Goal: Complete application form

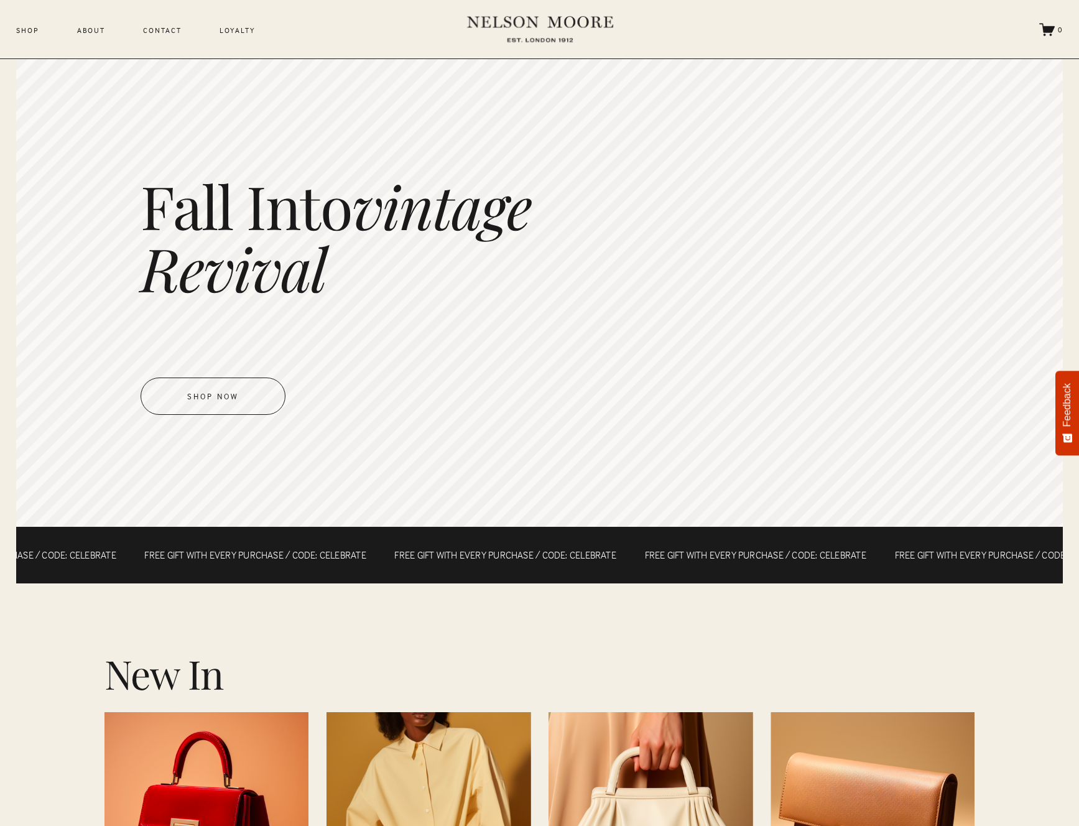
click at [239, 41] on div "Shop About Contact Loyalty" at bounding box center [366, 29] width 701 height 37
drag, startPoint x: 176, startPoint y: 44, endPoint x: 177, endPoint y: 36, distance: 8.1
click at [177, 39] on div "Shop About Contact Loyalty" at bounding box center [366, 29] width 701 height 37
click at [177, 28] on link "Contact" at bounding box center [162, 31] width 39 height 14
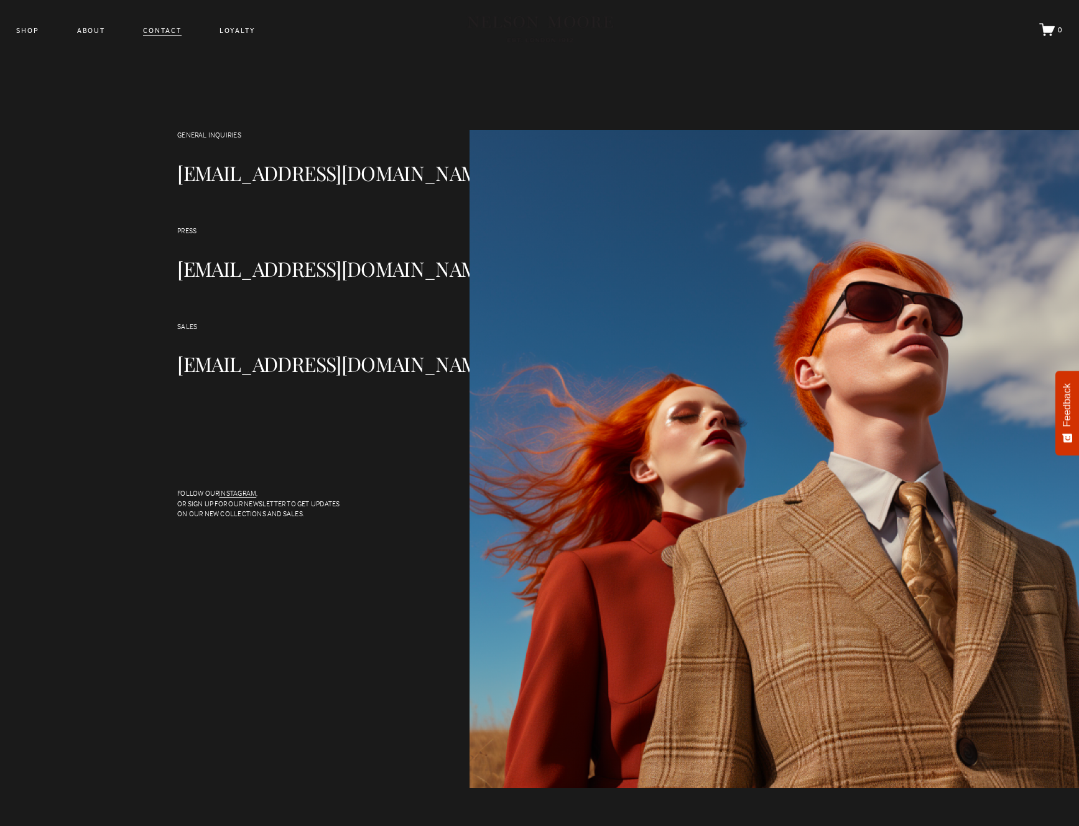
click at [178, 30] on link "Contact" at bounding box center [162, 31] width 39 height 14
click at [223, 35] on link "Loyalty" at bounding box center [238, 31] width 36 height 14
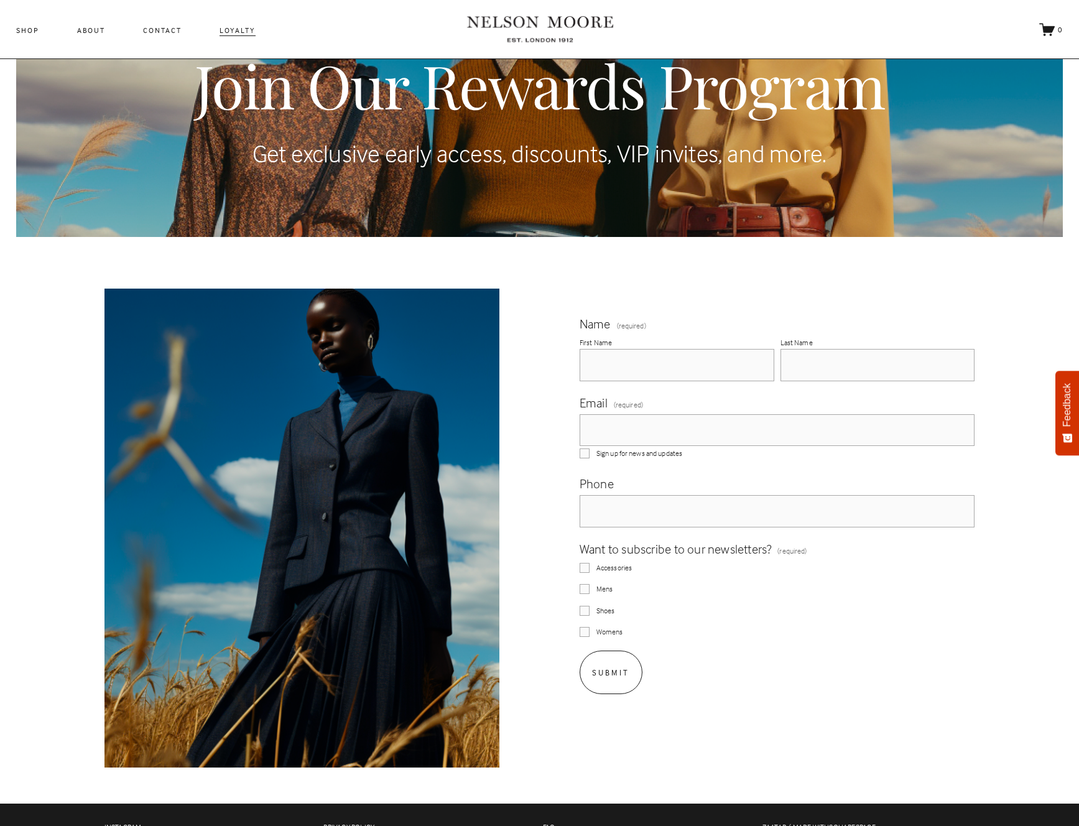
scroll to position [208, 0]
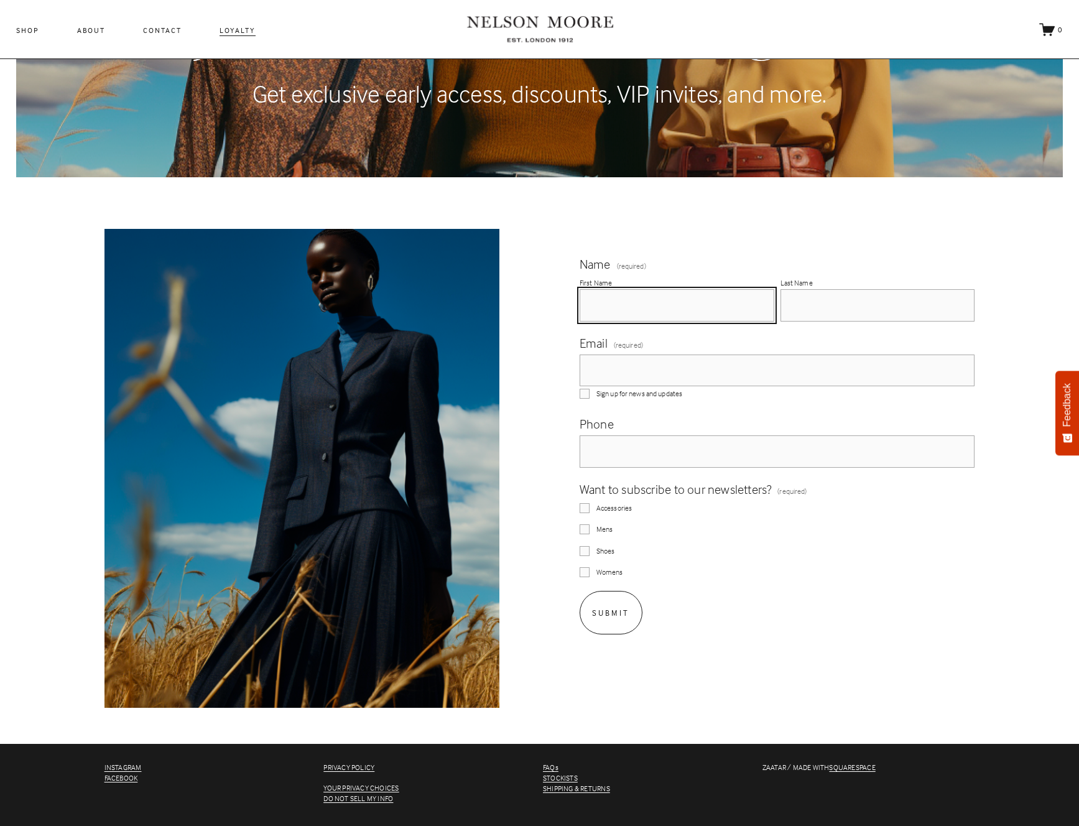
click at [651, 310] on input "First Name" at bounding box center [677, 305] width 195 height 32
type input "test"
click at [854, 329] on fieldset "Name (required) First Name test Last Name" at bounding box center [778, 294] width 396 height 79
click at [841, 301] on input "Last Name" at bounding box center [877, 305] width 195 height 32
type input "rama"
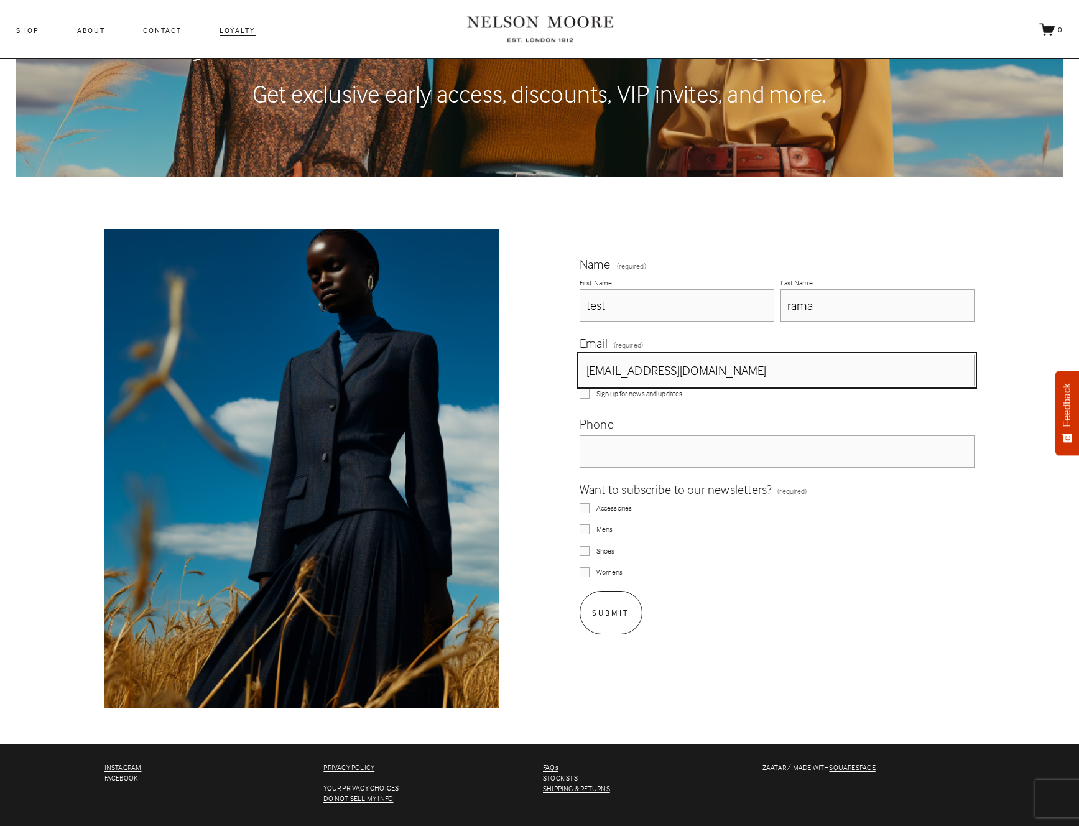
type input "[EMAIL_ADDRESS][DOMAIN_NAME]"
click at [626, 505] on span "Accessories" at bounding box center [613, 508] width 35 height 11
click at [590, 505] on input "Accessories" at bounding box center [585, 508] width 10 height 10
checkbox input "true"
click at [609, 521] on fieldset "Want to subscribe to our newsletters? (required) Accessories Mens Shoes Womens" at bounding box center [778, 529] width 396 height 99
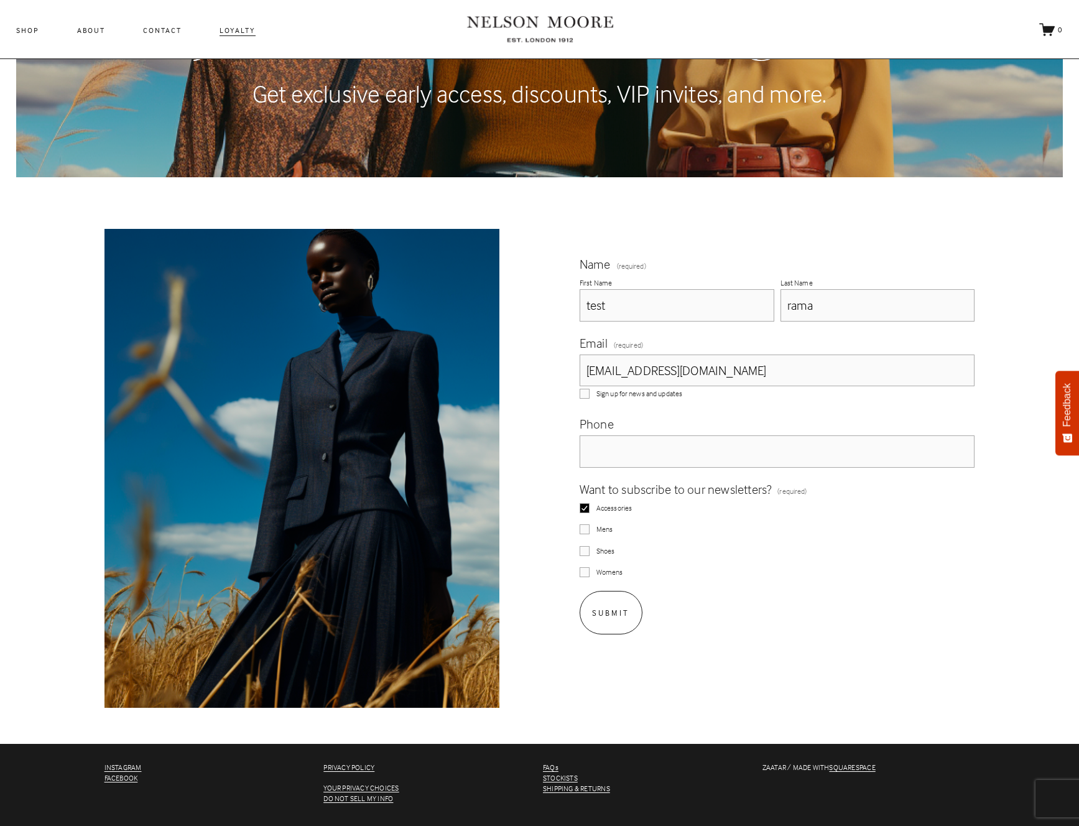
click at [607, 525] on span "Mens" at bounding box center [604, 529] width 16 height 11
click at [590, 525] on input "Mens" at bounding box center [585, 529] width 10 height 10
checkbox input "true"
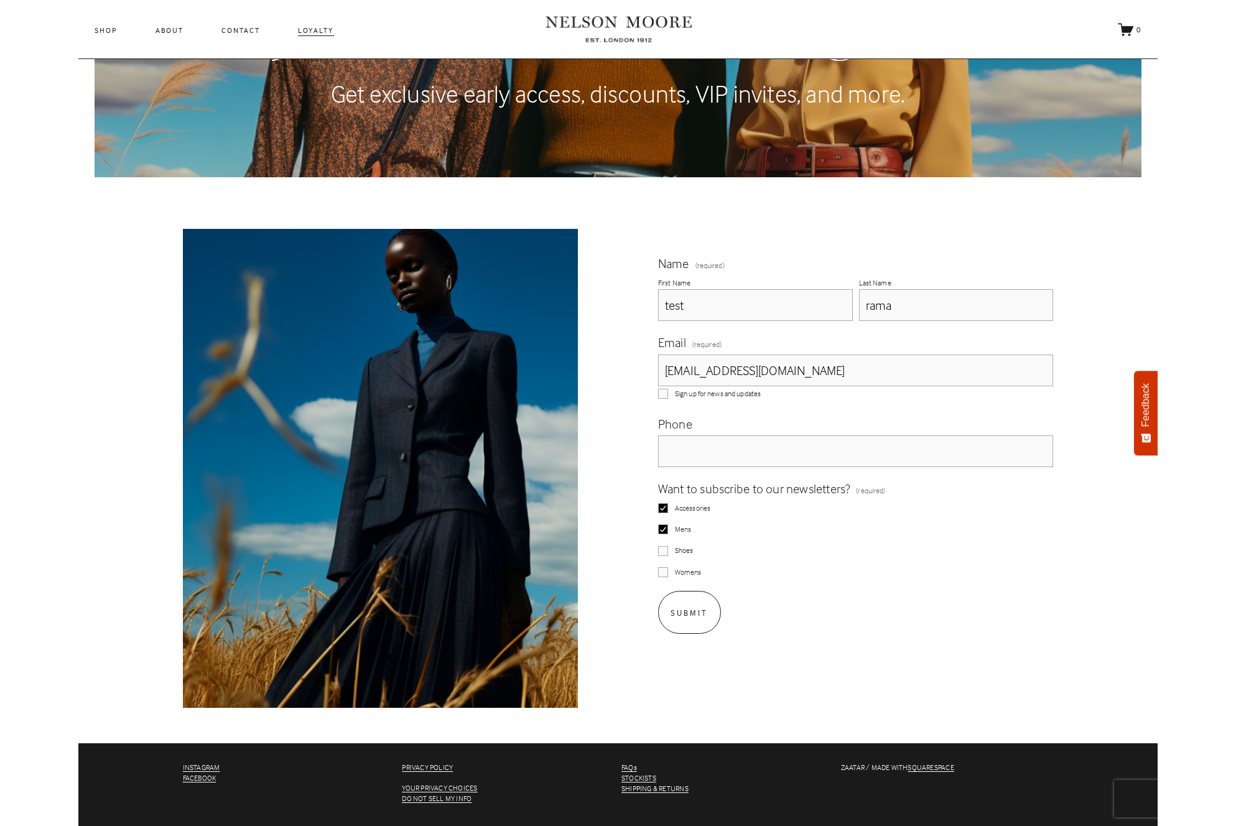
scroll to position [98, 0]
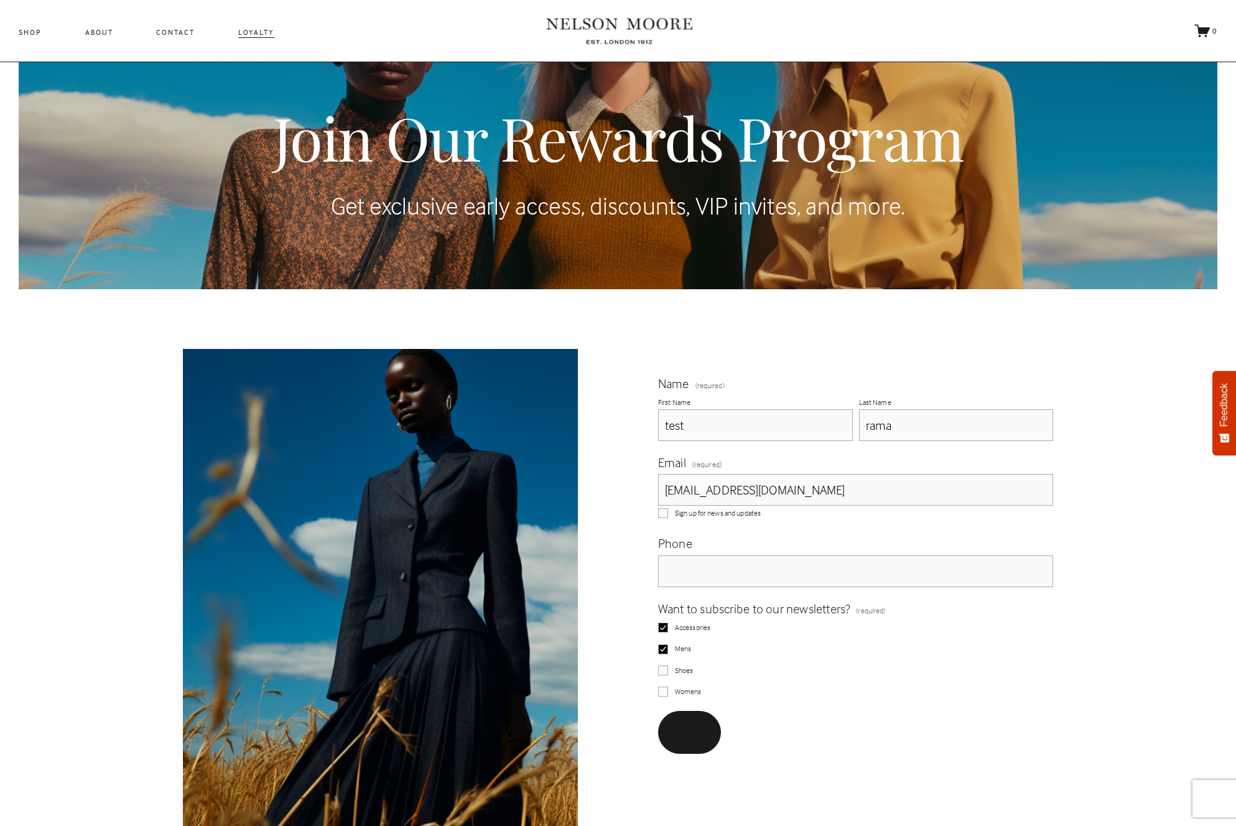
click at [675, 735] on span "Submit" at bounding box center [688, 732] width 37 height 10
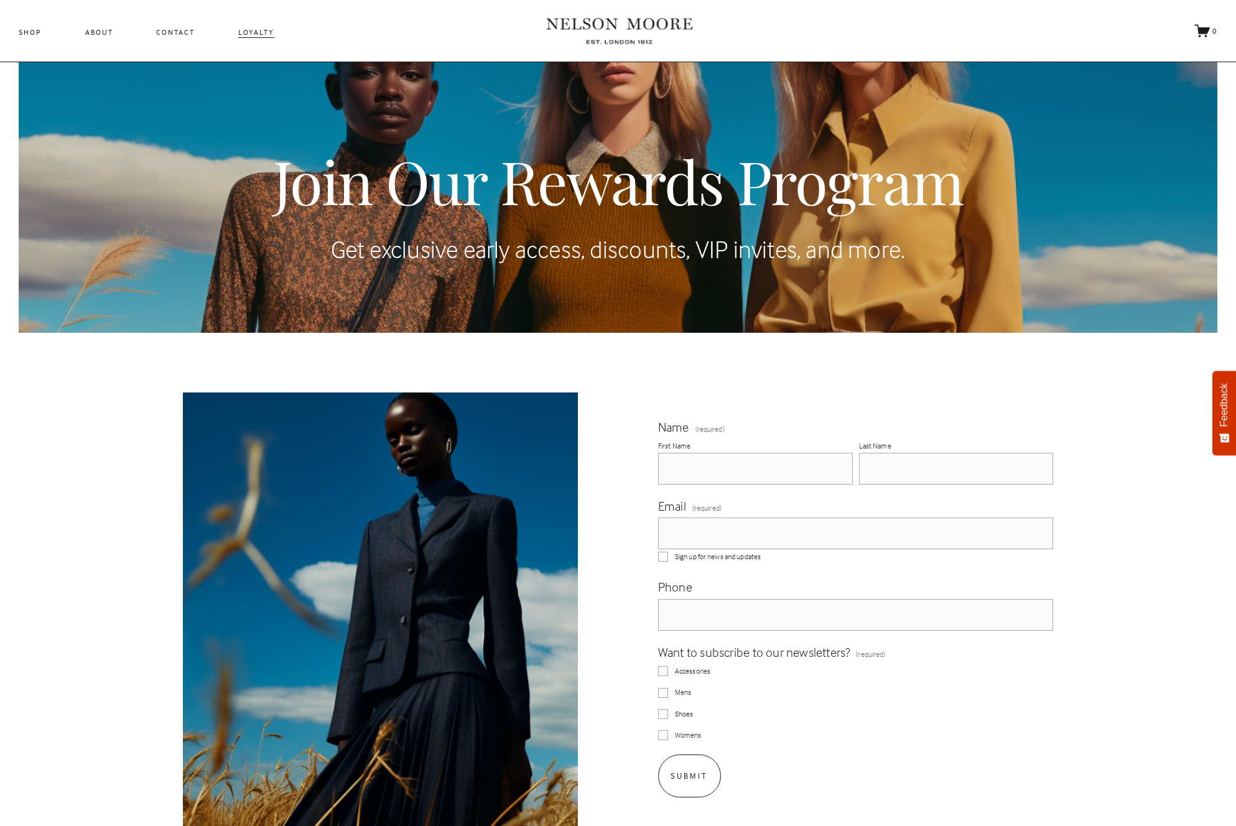
scroll to position [98, 0]
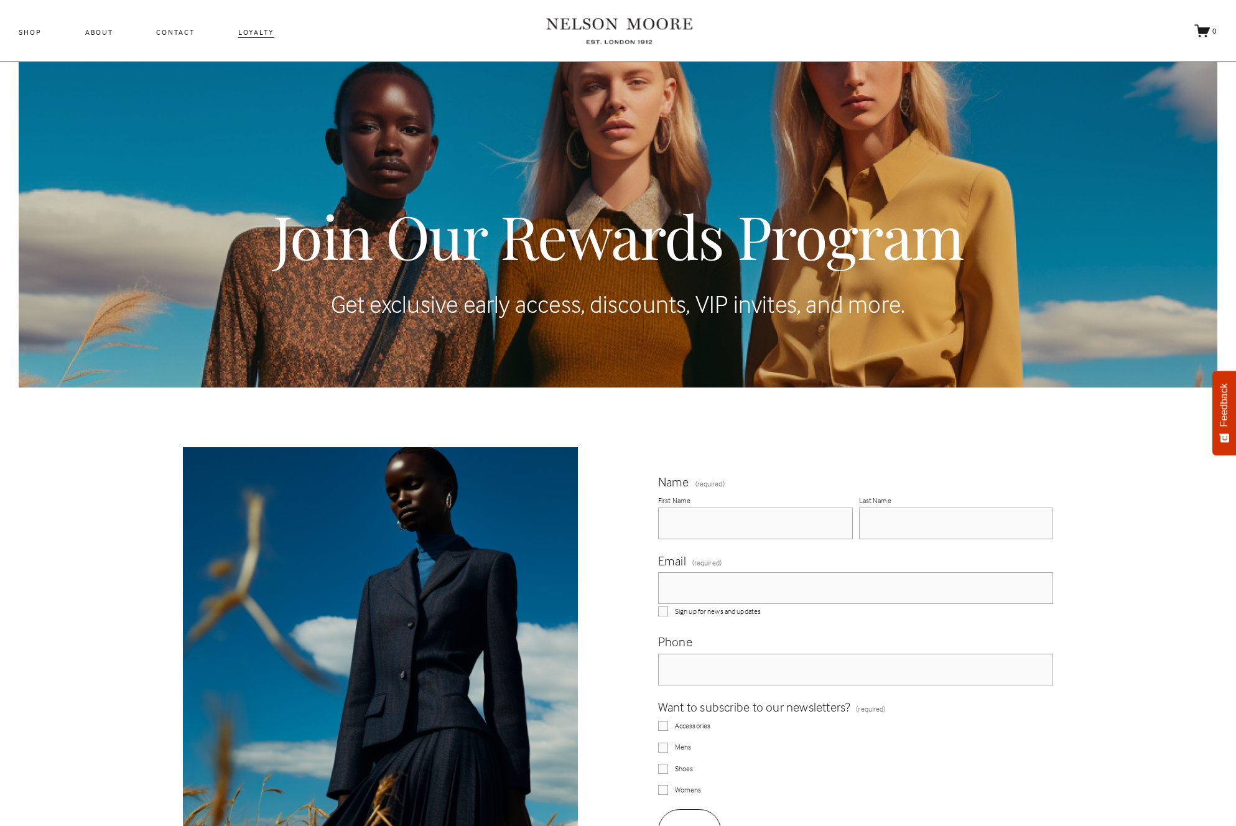
scroll to position [98, 0]
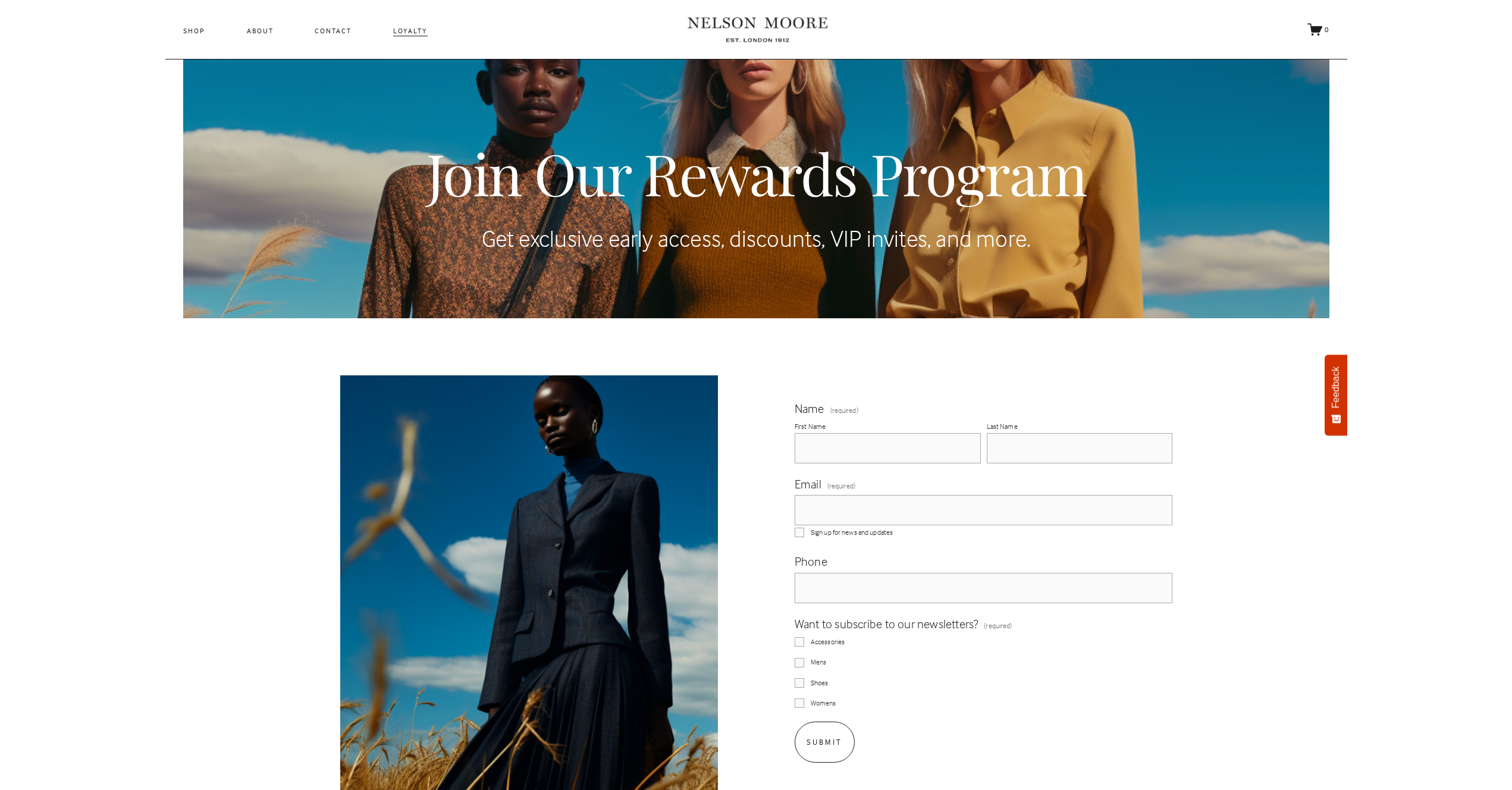
scroll to position [94, 0]
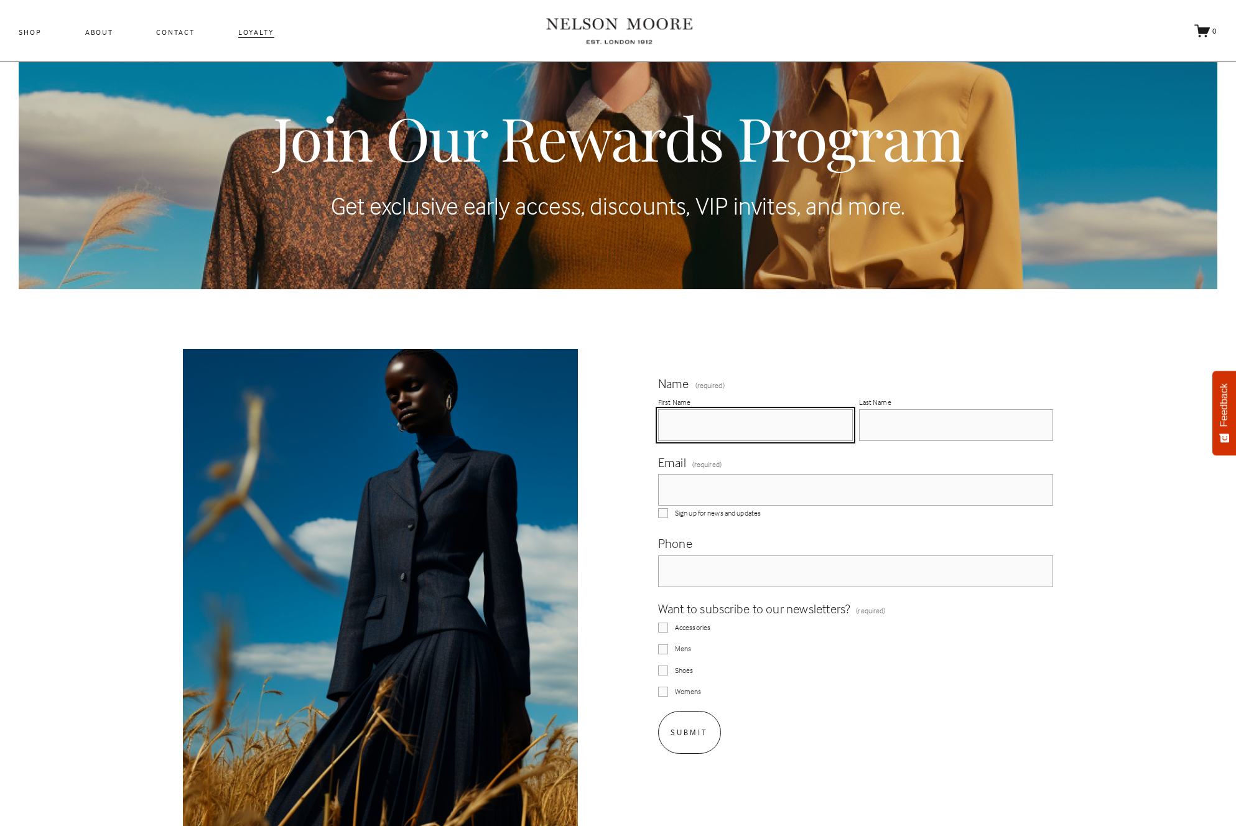
click at [700, 419] on input "First Name" at bounding box center [755, 425] width 195 height 32
type input "Rama"
type input "Mohtadi"
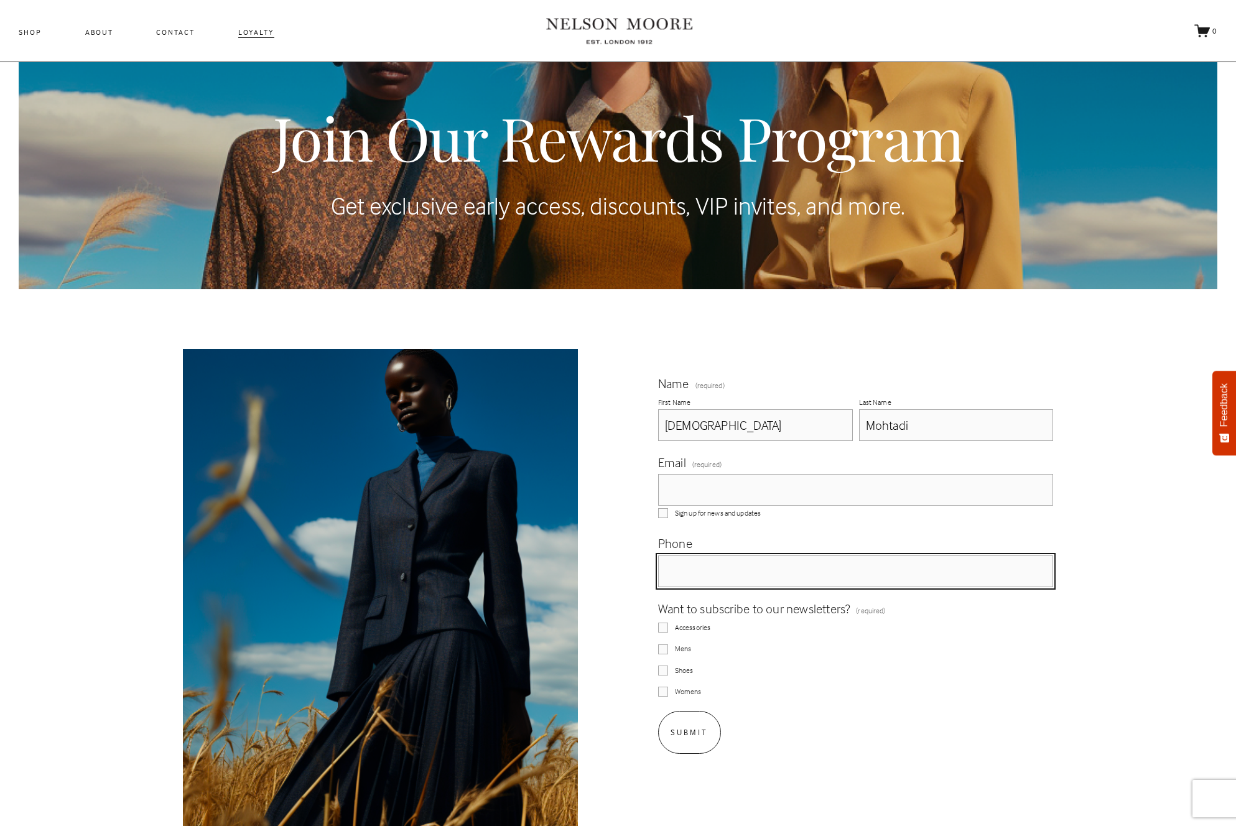
type input "(214) 208-5929"
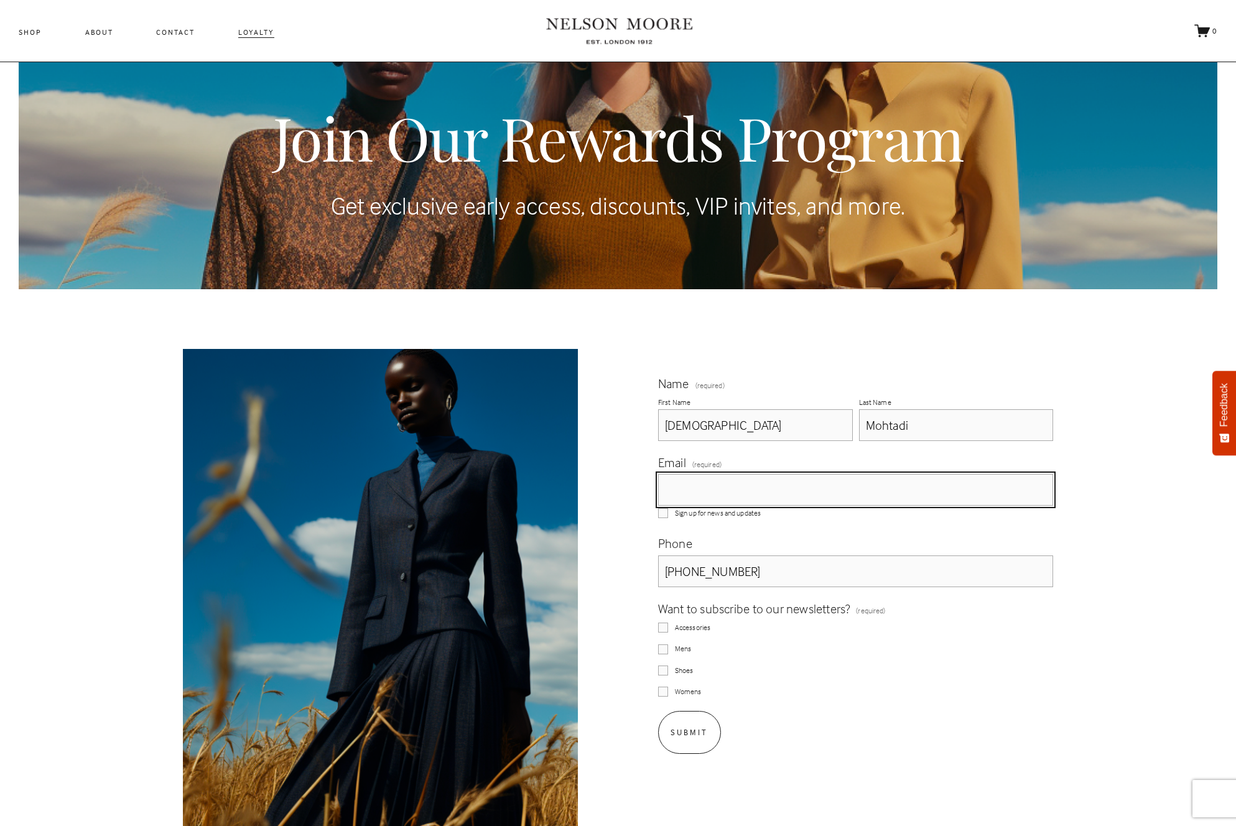
click at [721, 495] on input "Email (required)" at bounding box center [856, 490] width 396 height 32
type input "[EMAIL_ADDRESS][DOMAIN_NAME]"
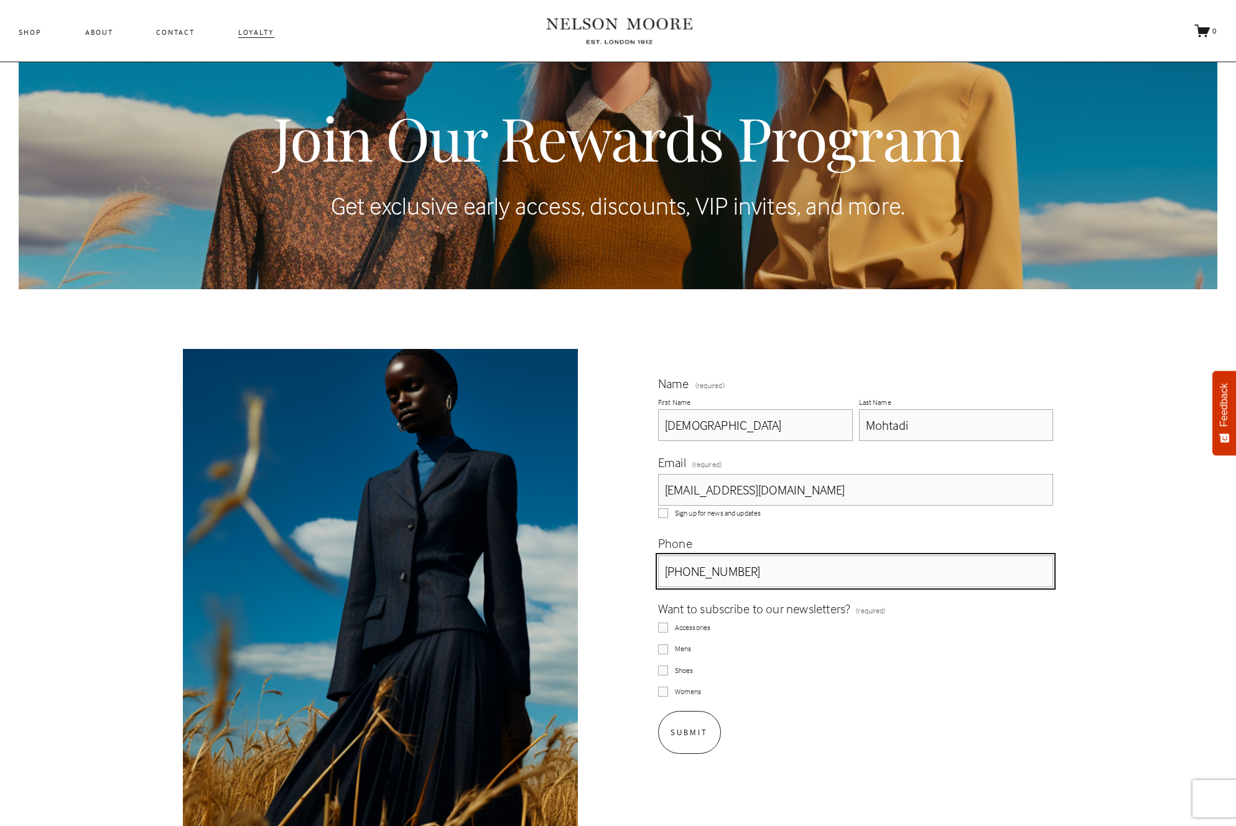
click at [761, 570] on input "(214) 208-5929" at bounding box center [856, 571] width 396 height 32
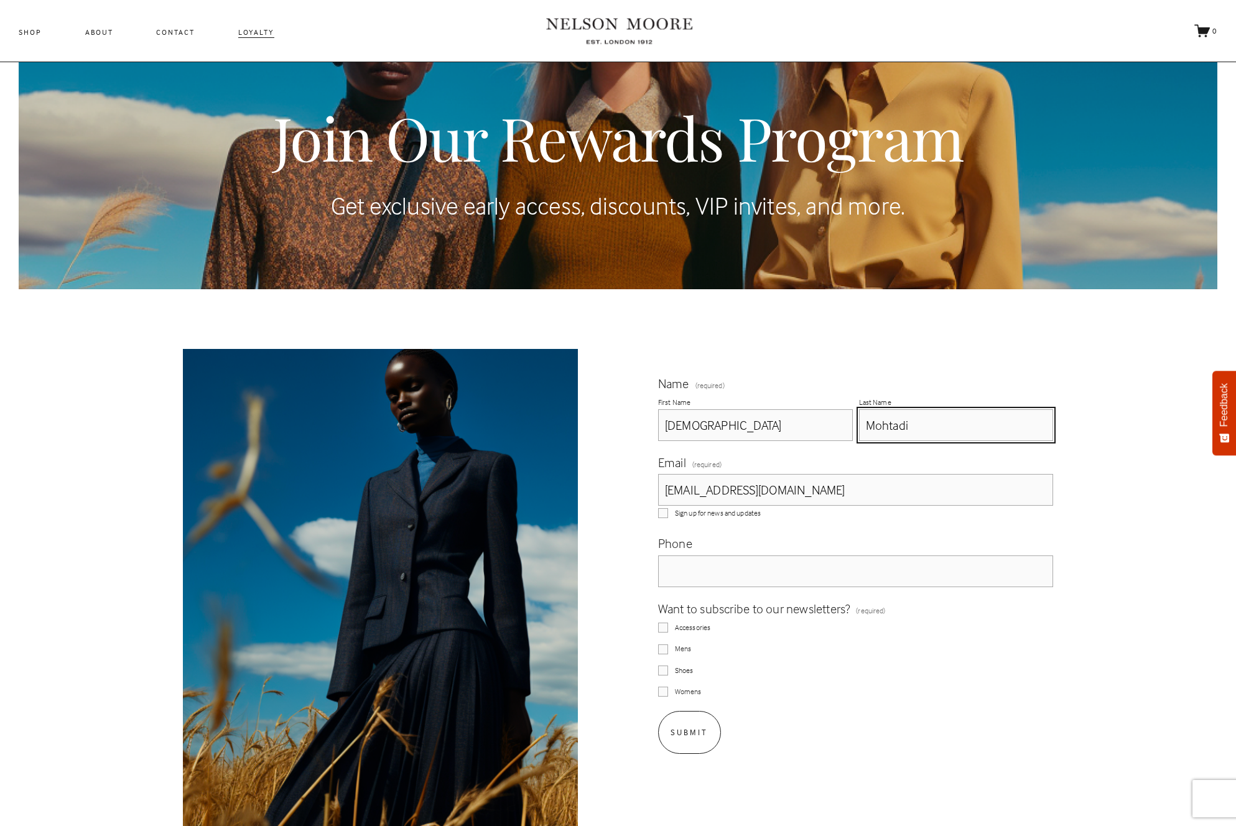
click at [935, 414] on input "Mohtadi" at bounding box center [956, 425] width 195 height 32
type input "r"
click at [687, 633] on div "Accessories" at bounding box center [856, 627] width 396 height 11
click at [681, 644] on span "Mens" at bounding box center [683, 649] width 16 height 11
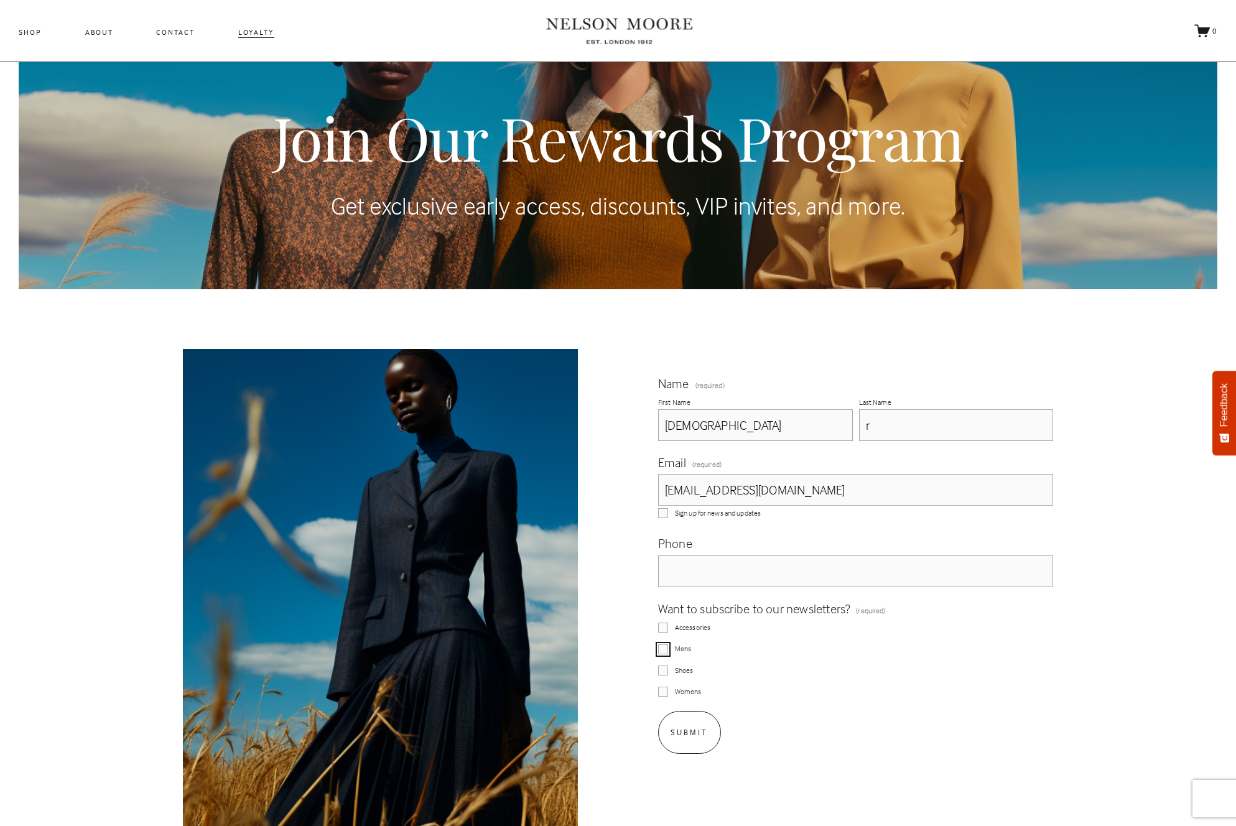
click at [668, 644] on input "Mens" at bounding box center [663, 649] width 10 height 10
checkbox input "true"
click at [675, 620] on fieldset "Want to subscribe to our newsletters? (required) Accessories Mens Shoes Womens" at bounding box center [856, 648] width 396 height 99
click at [677, 626] on span "Accessories" at bounding box center [692, 627] width 35 height 11
click at [668, 626] on input "Accessories" at bounding box center [663, 627] width 10 height 10
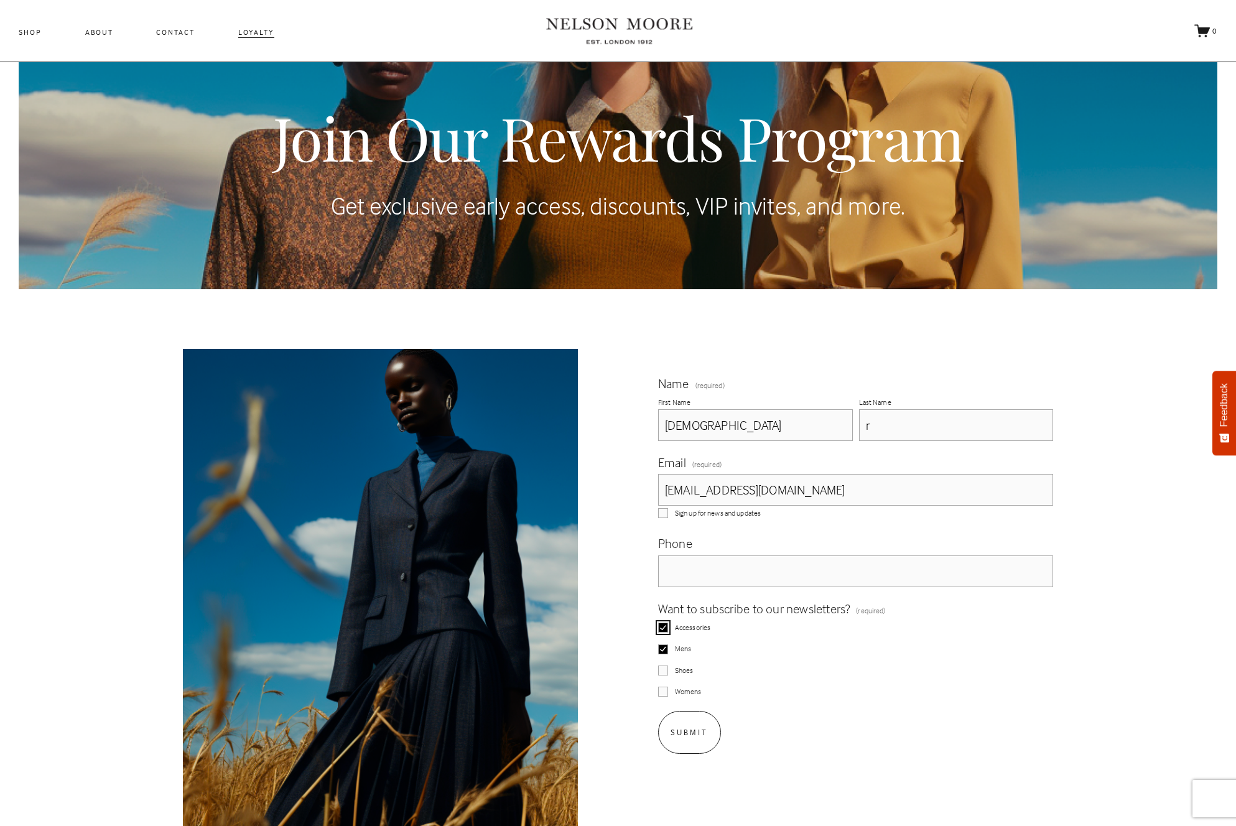
checkbox input "true"
click at [699, 723] on button "Submit Submit" at bounding box center [689, 732] width 63 height 43
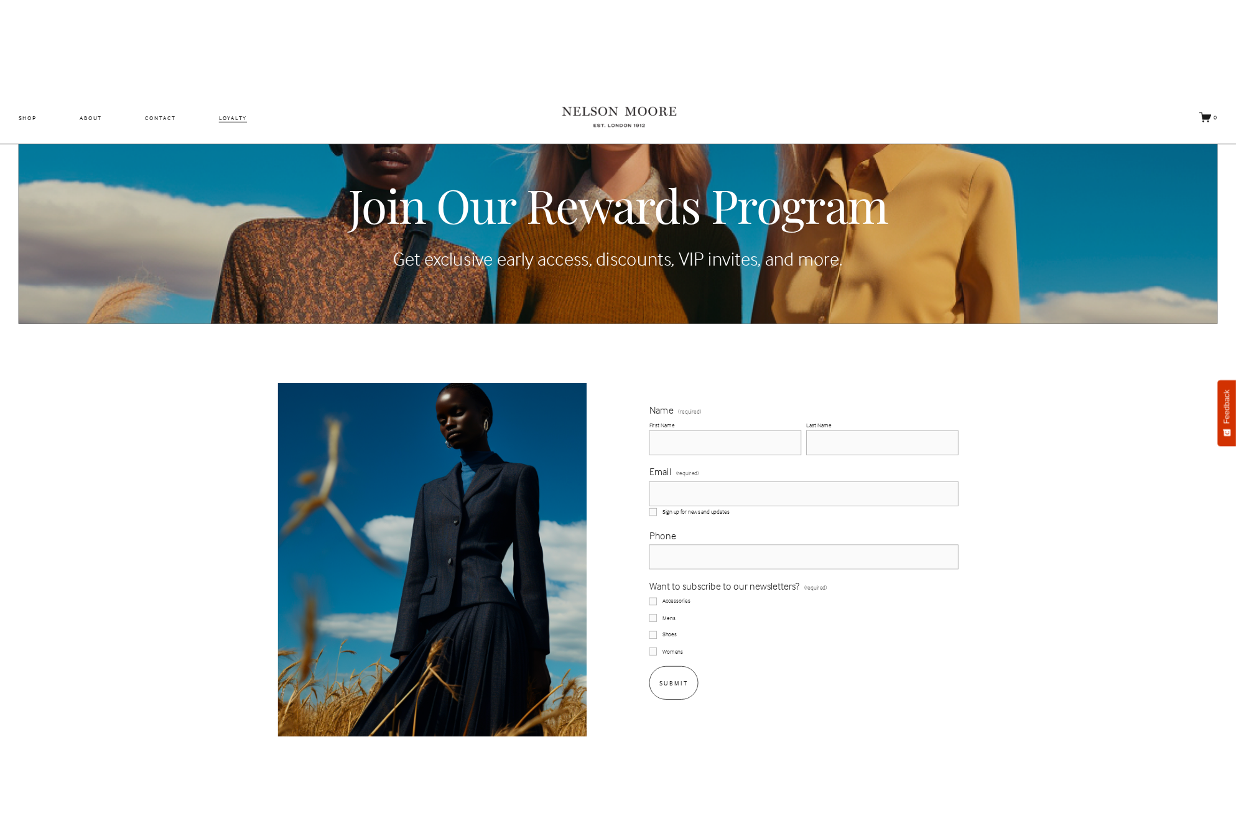
scroll to position [98, 0]
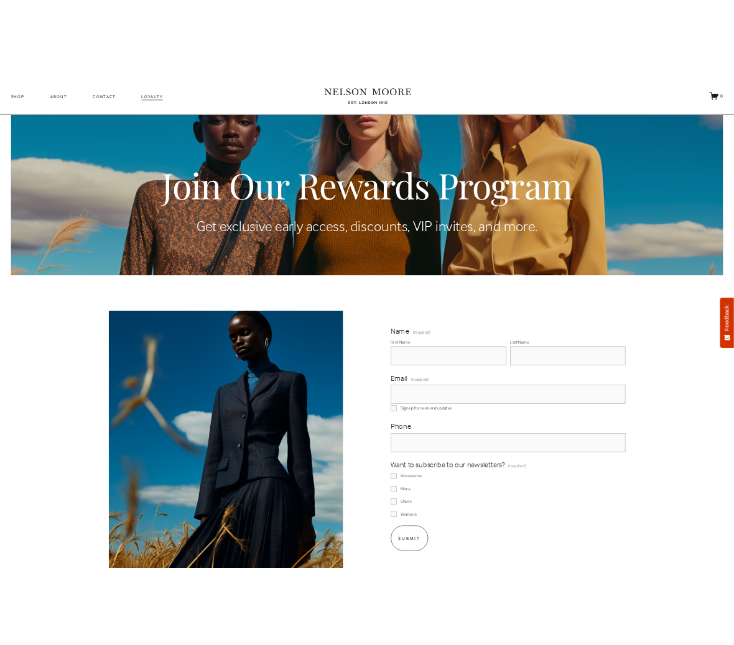
scroll to position [98, 0]
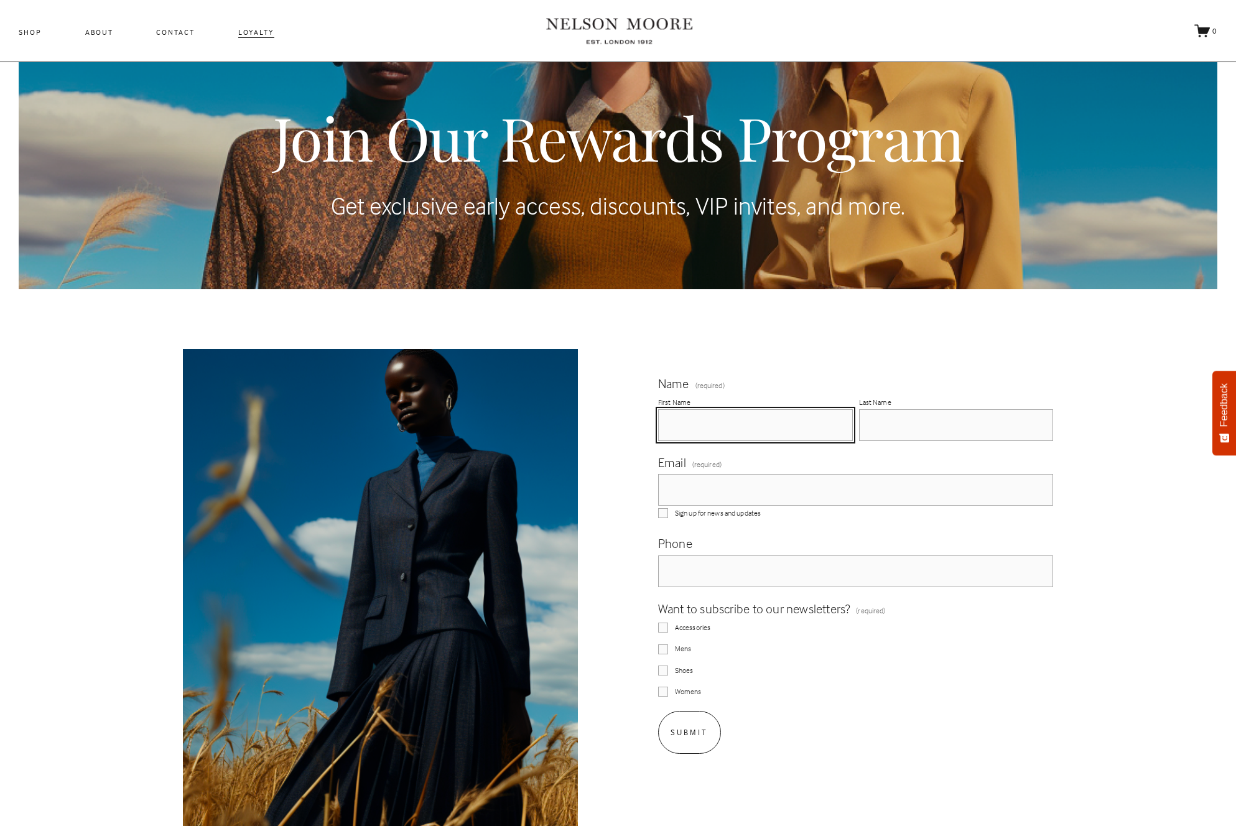
click at [703, 416] on input "First Name" at bounding box center [755, 425] width 195 height 32
click at [723, 430] on input "First Name" at bounding box center [755, 425] width 195 height 32
type input "test"
click at [909, 429] on input "Last Name" at bounding box center [956, 425] width 195 height 32
type input "tes"
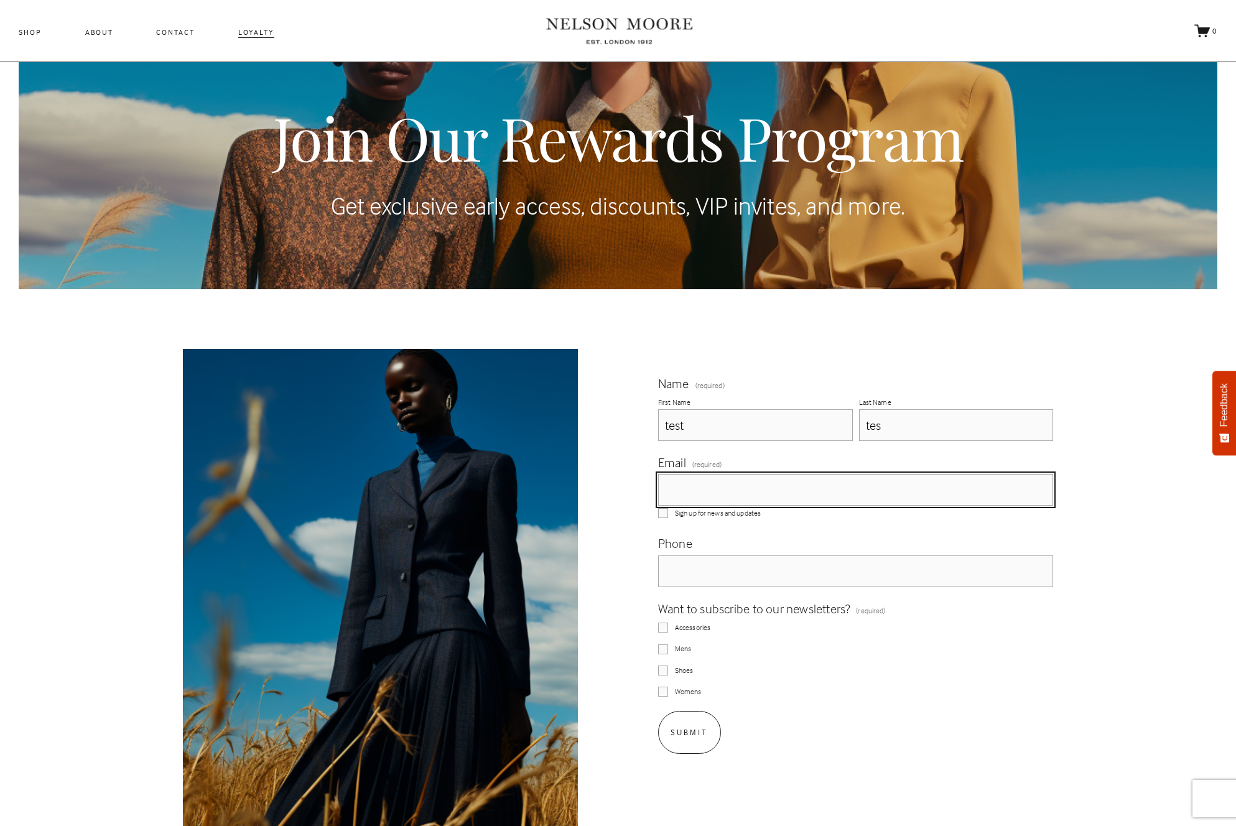
click at [824, 484] on input "Email (required)" at bounding box center [856, 490] width 396 height 32
type input "[EMAIL_ADDRESS][DOMAIN_NAME]"
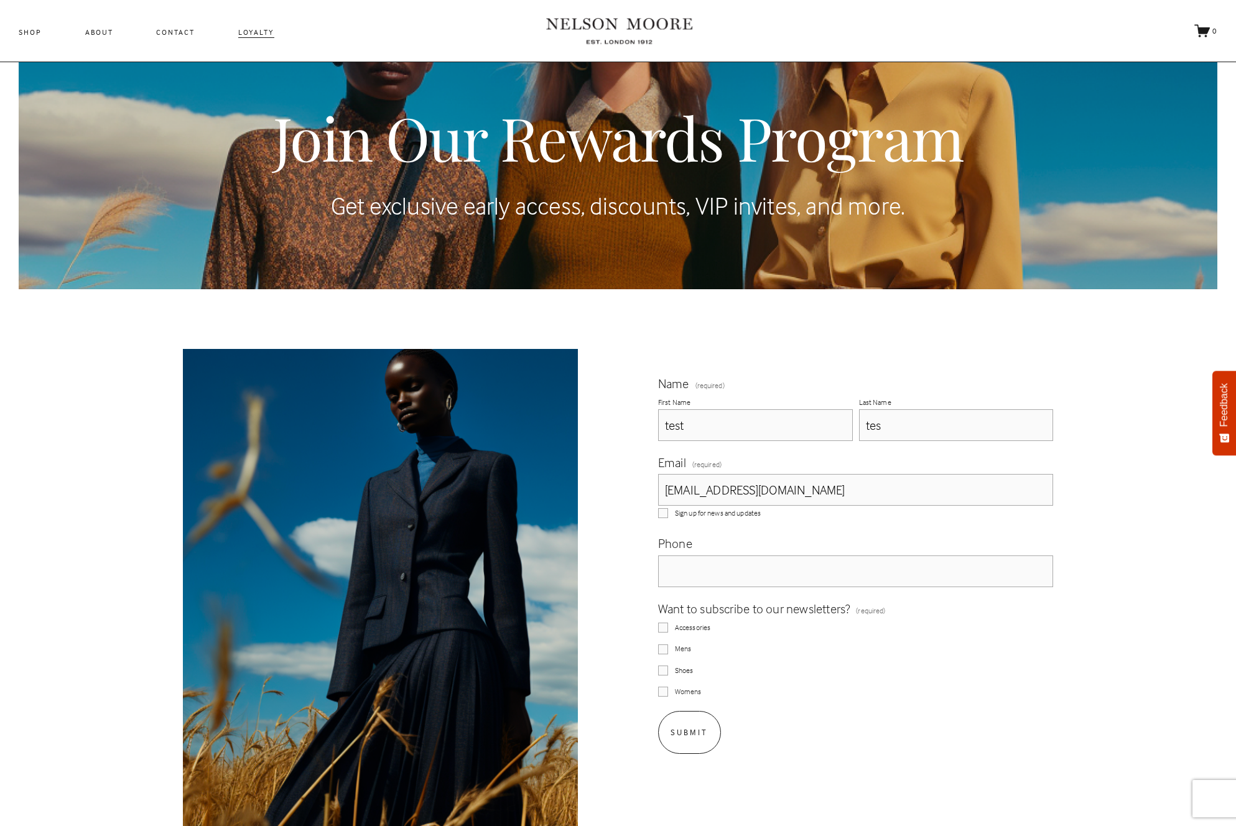
click at [697, 626] on span "Accessories" at bounding box center [692, 627] width 35 height 11
click at [668, 626] on input "Accessories" at bounding box center [663, 627] width 10 height 10
checkbox input "true"
click at [683, 642] on fieldset "Want to subscribe to our newsletters? (required) Accessories Mens Shoes Womens" at bounding box center [856, 648] width 396 height 99
click at [687, 720] on button "Submit Submit" at bounding box center [689, 732] width 63 height 43
